Goal: Navigation & Orientation: Find specific page/section

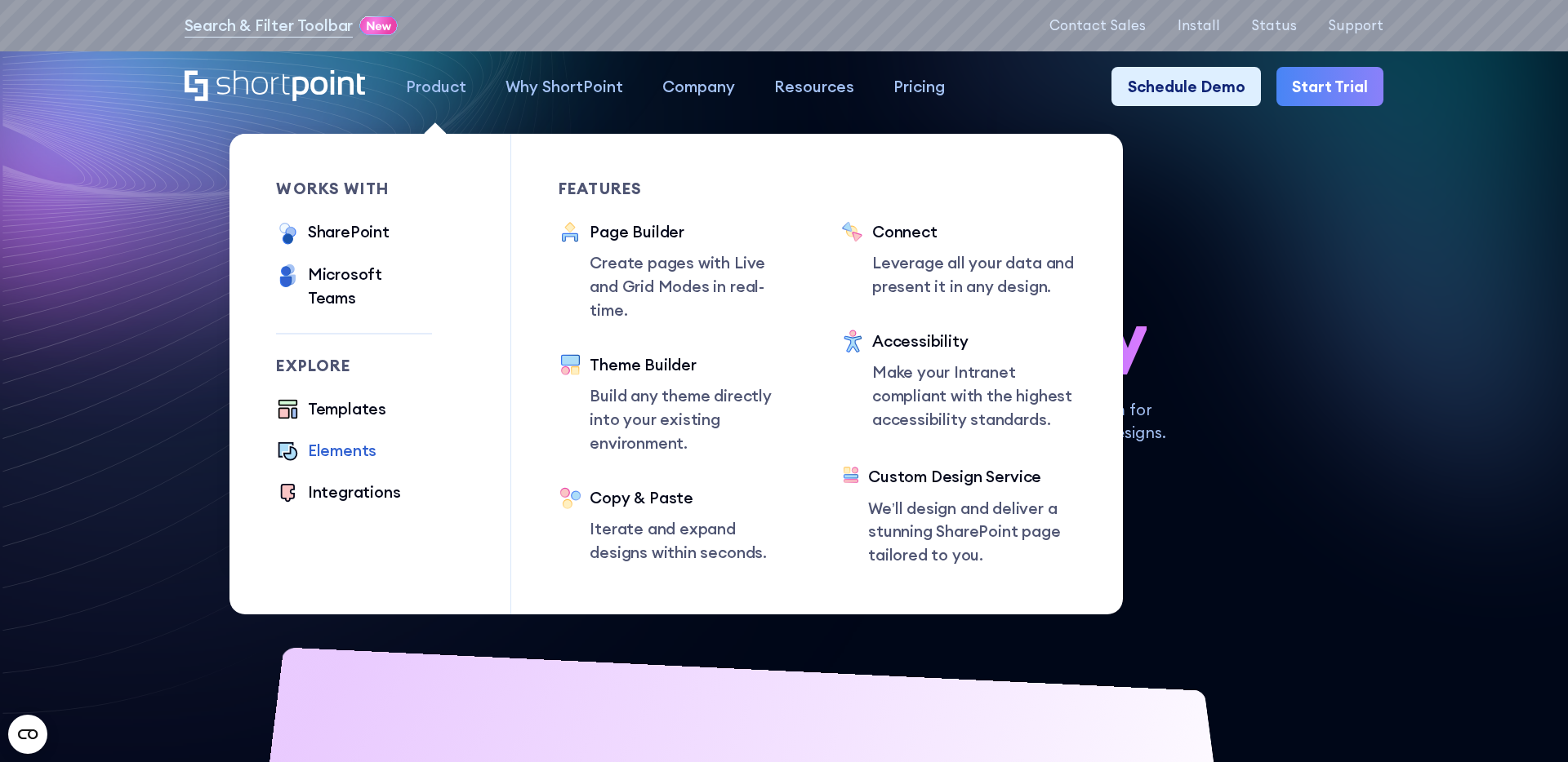
click at [340, 439] on div "Elements" at bounding box center [342, 450] width 69 height 24
